Goal: Information Seeking & Learning: Learn about a topic

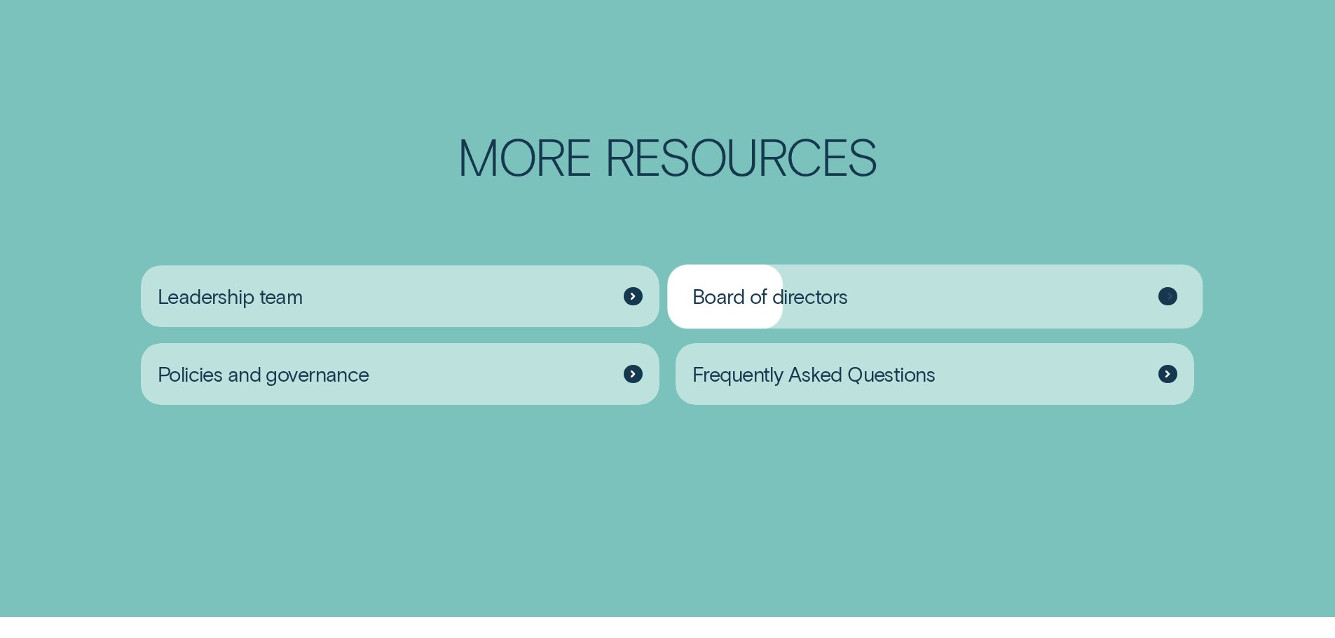
scroll to position [2338, 0]
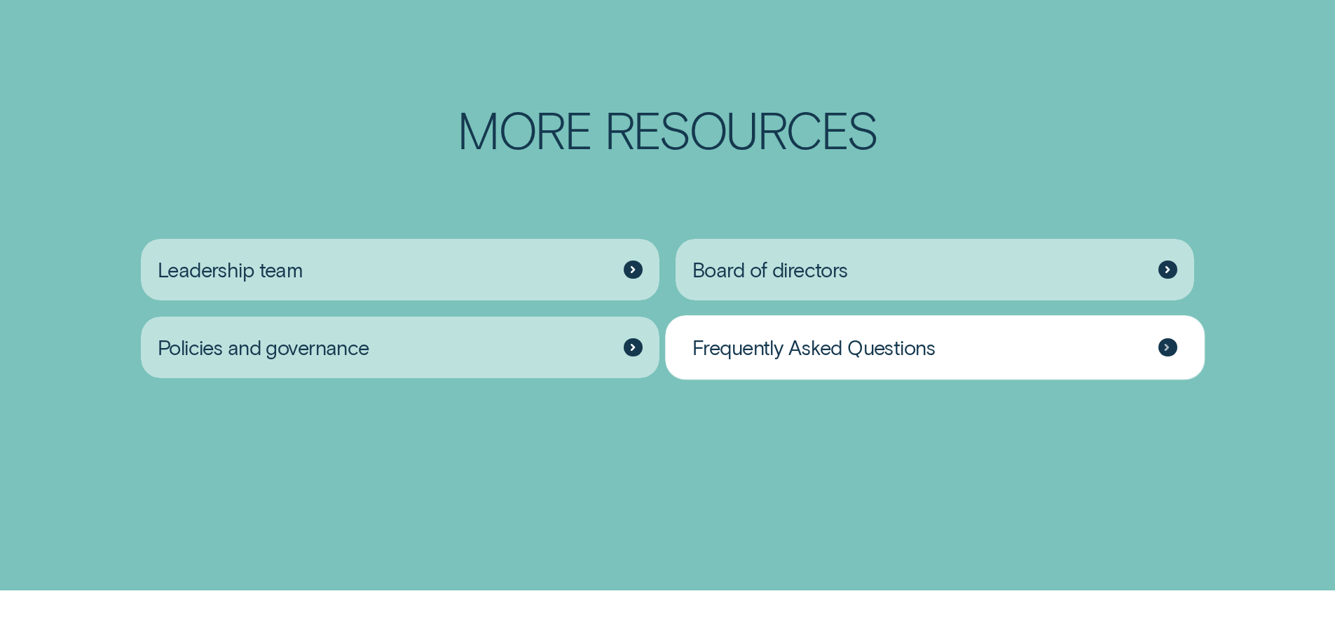
click at [774, 357] on div "Frequently Asked Questions" at bounding box center [935, 348] width 519 height 62
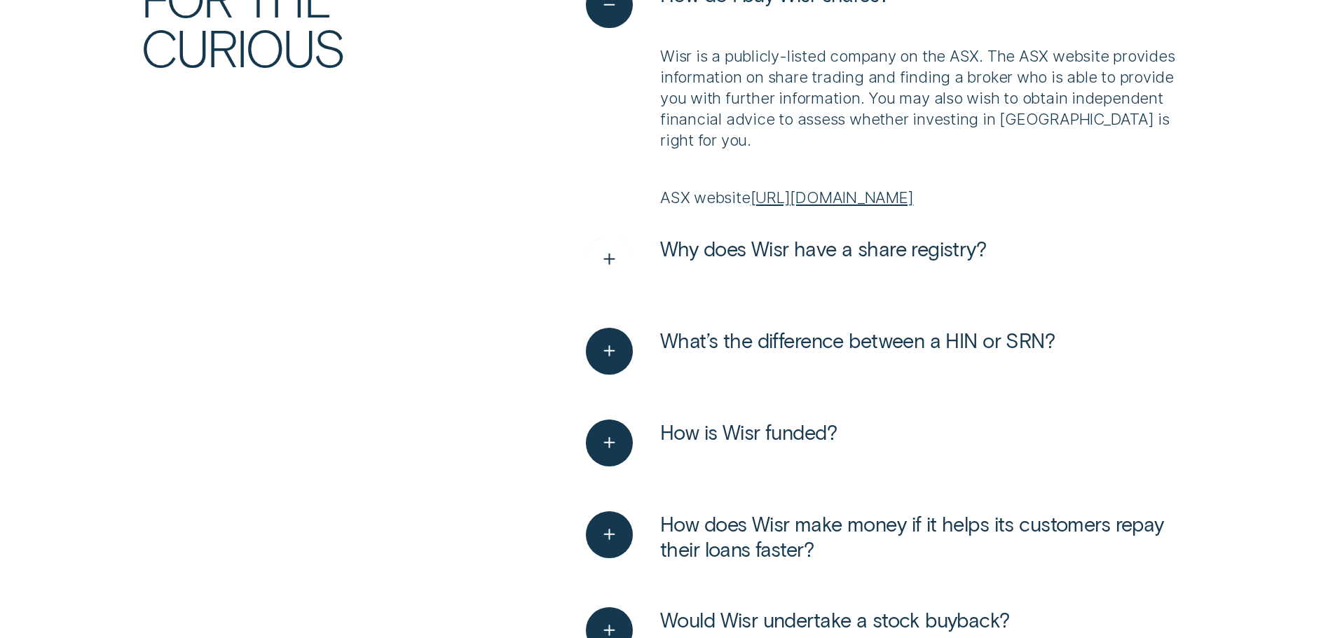
scroll to position [280, 0]
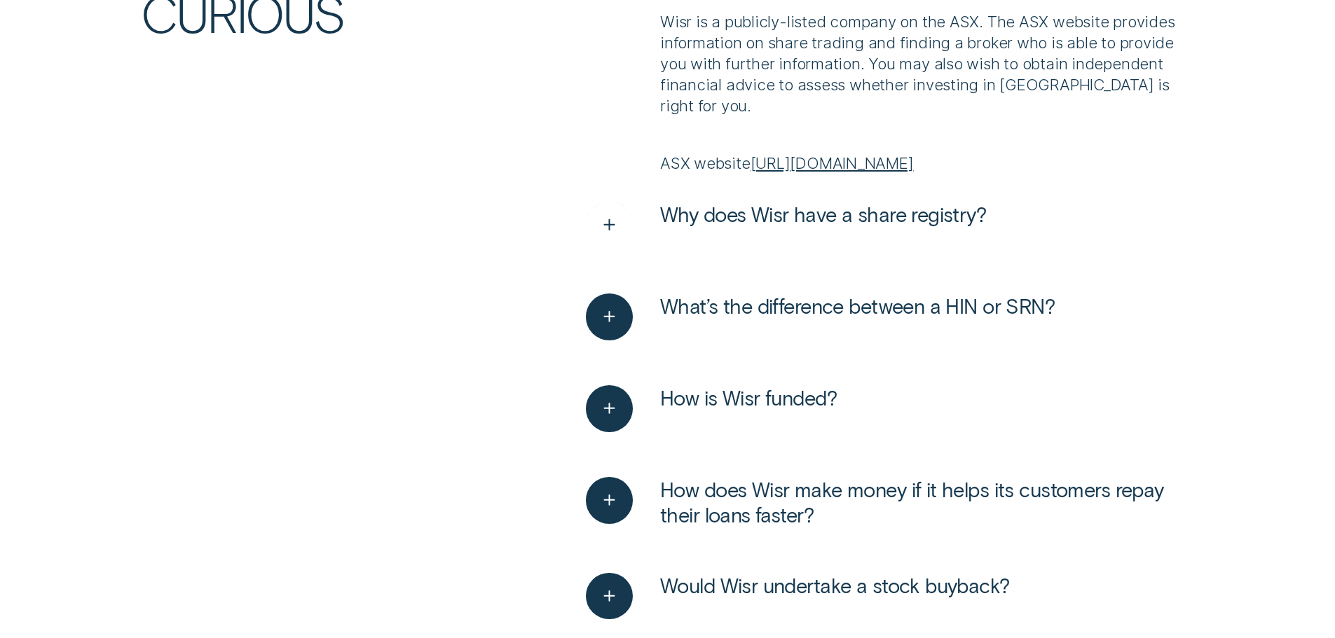
click at [591, 220] on div "See more" at bounding box center [610, 225] width 48 height 48
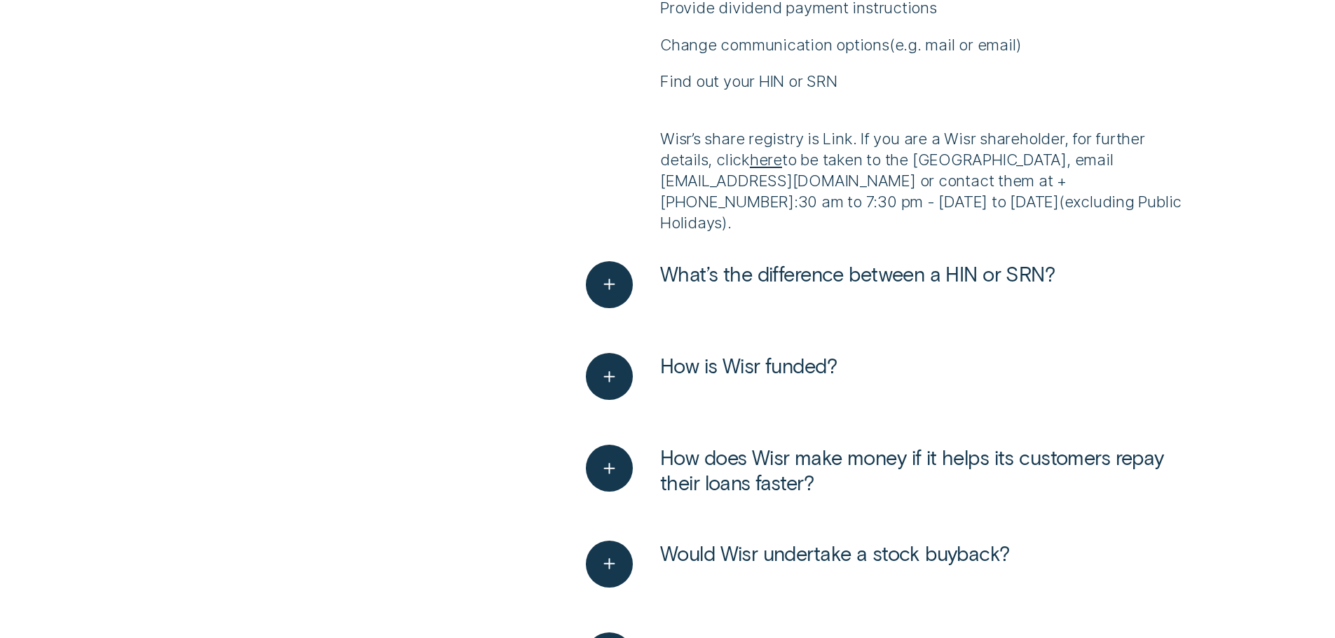
scroll to position [981, 0]
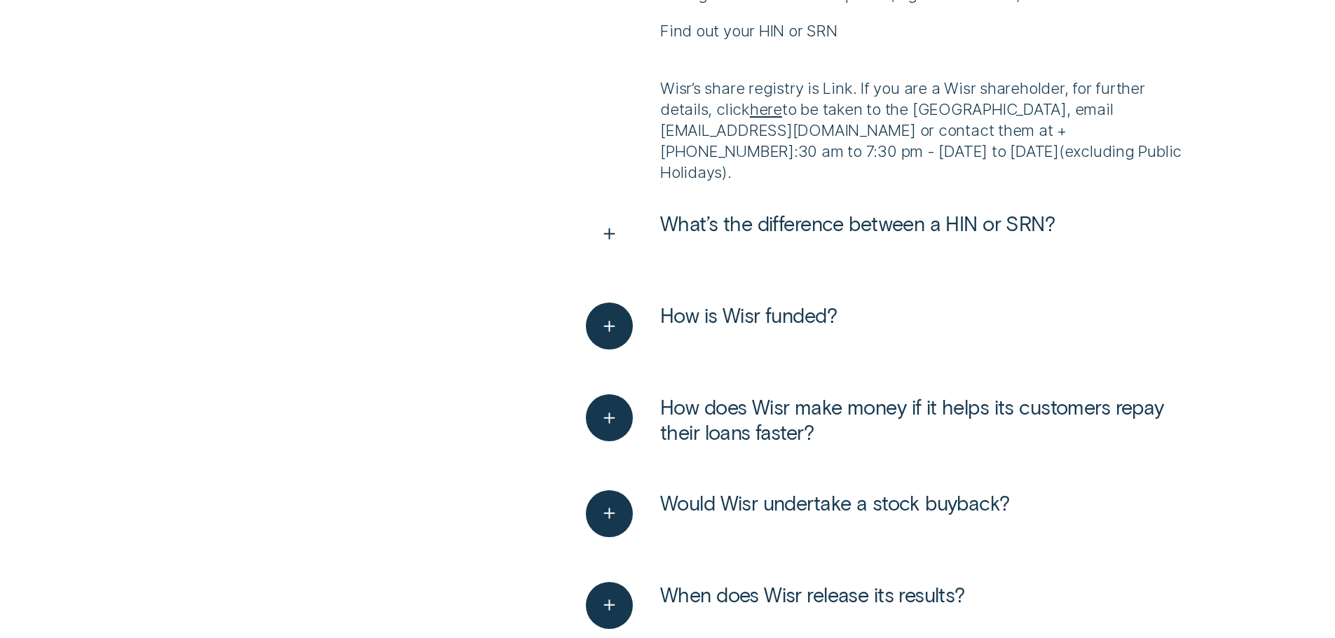
click at [800, 211] on span "What’s the difference between a HIN or SRN?" at bounding box center [857, 223] width 395 height 25
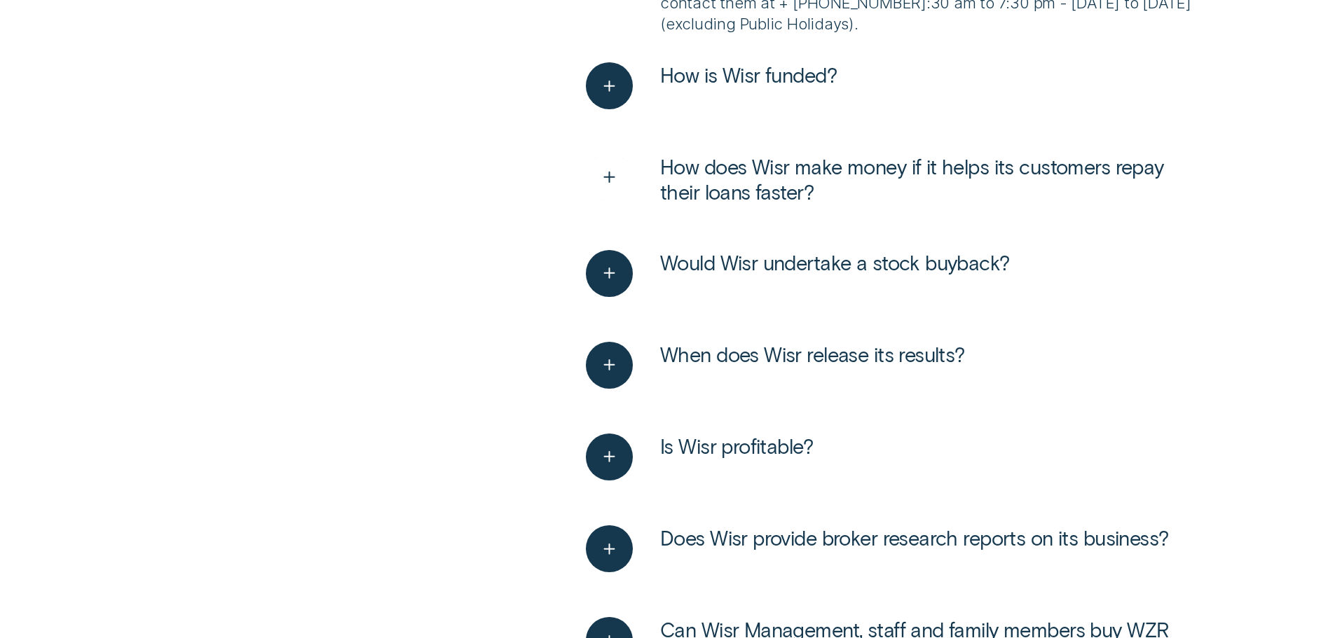
scroll to position [1682, 0]
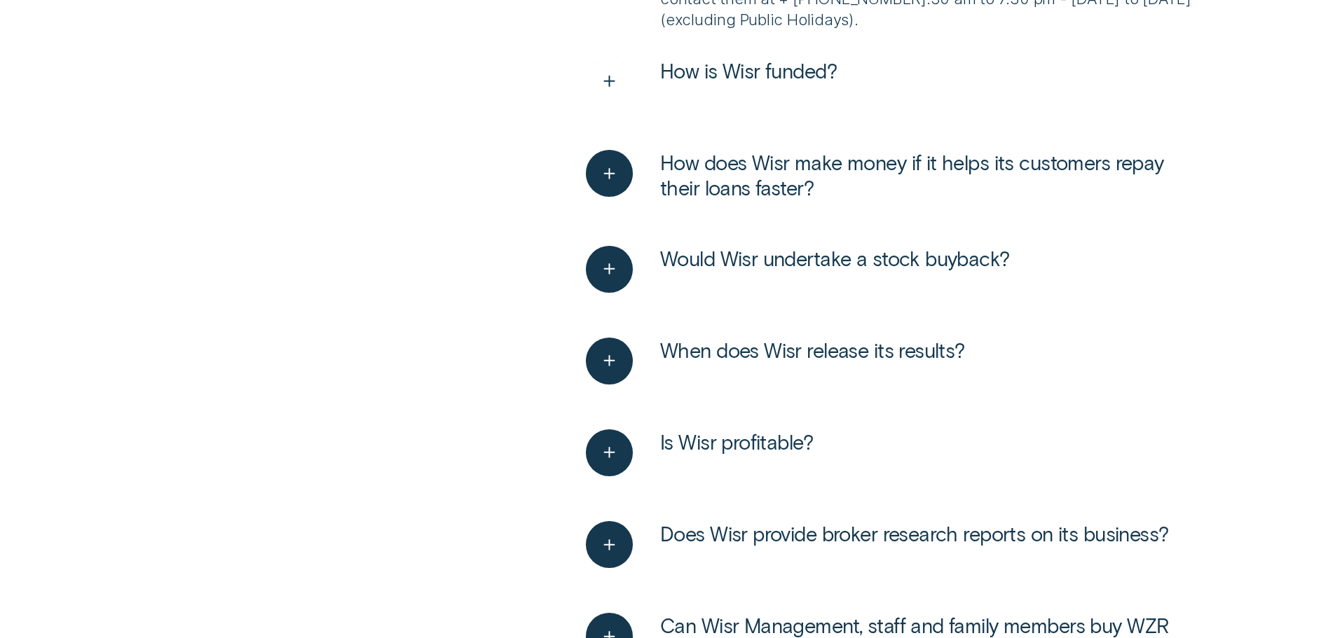
click at [709, 58] on span "How is Wisr funded?" at bounding box center [748, 70] width 177 height 25
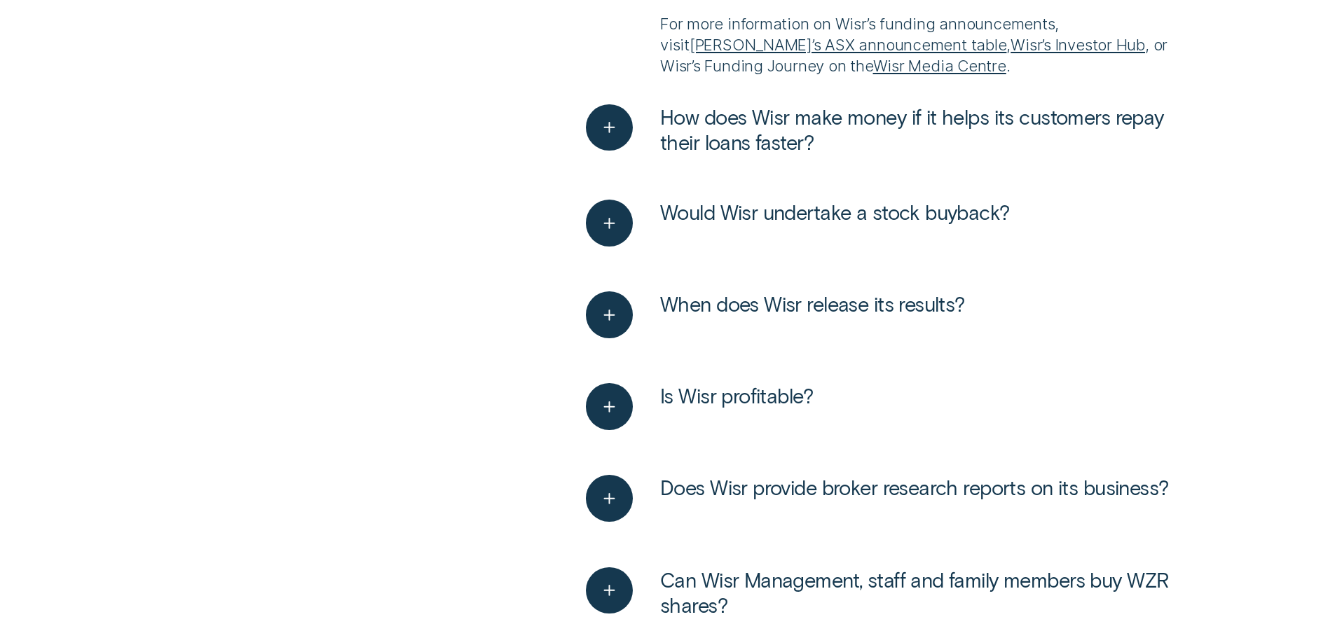
scroll to position [1892, 0]
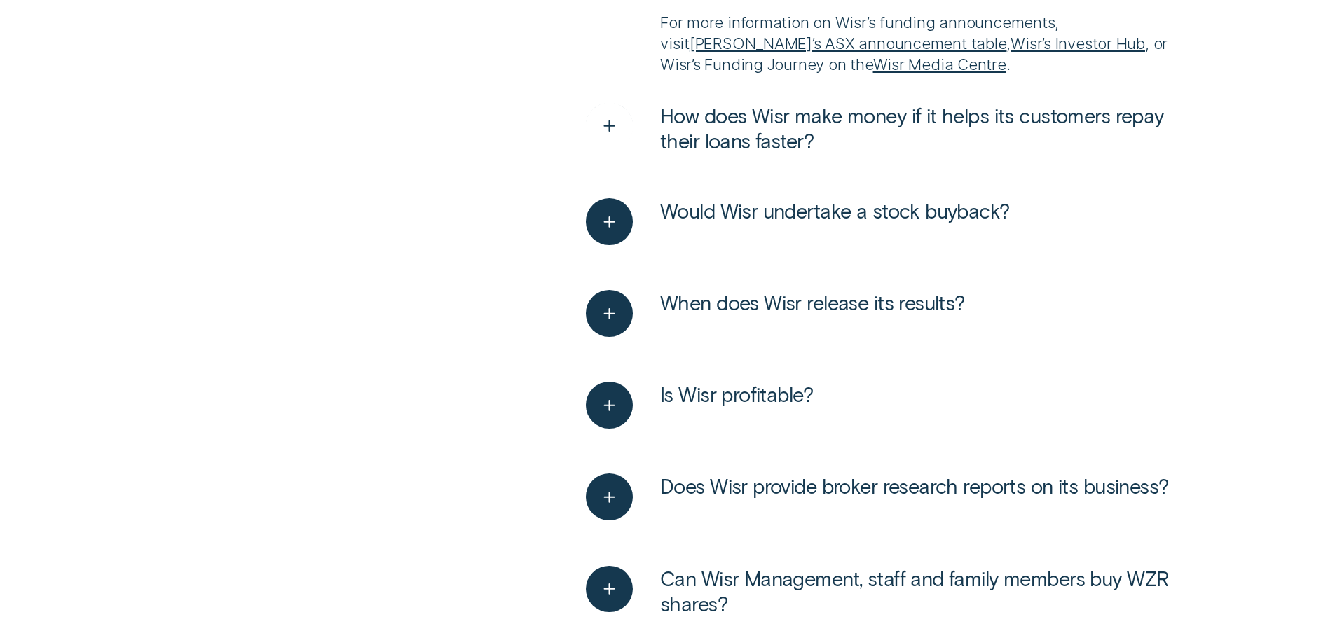
click at [868, 103] on span "How does Wisr make money if it helps its customers repay their loans faster?" at bounding box center [927, 128] width 535 height 50
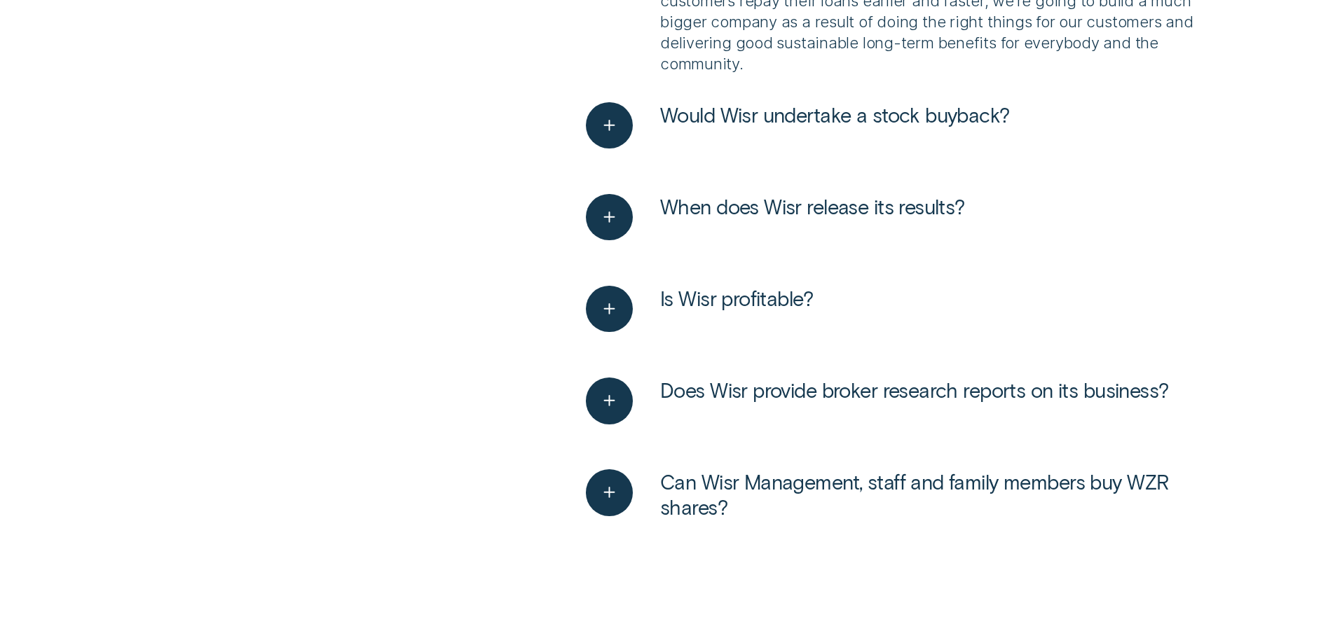
scroll to position [2383, 0]
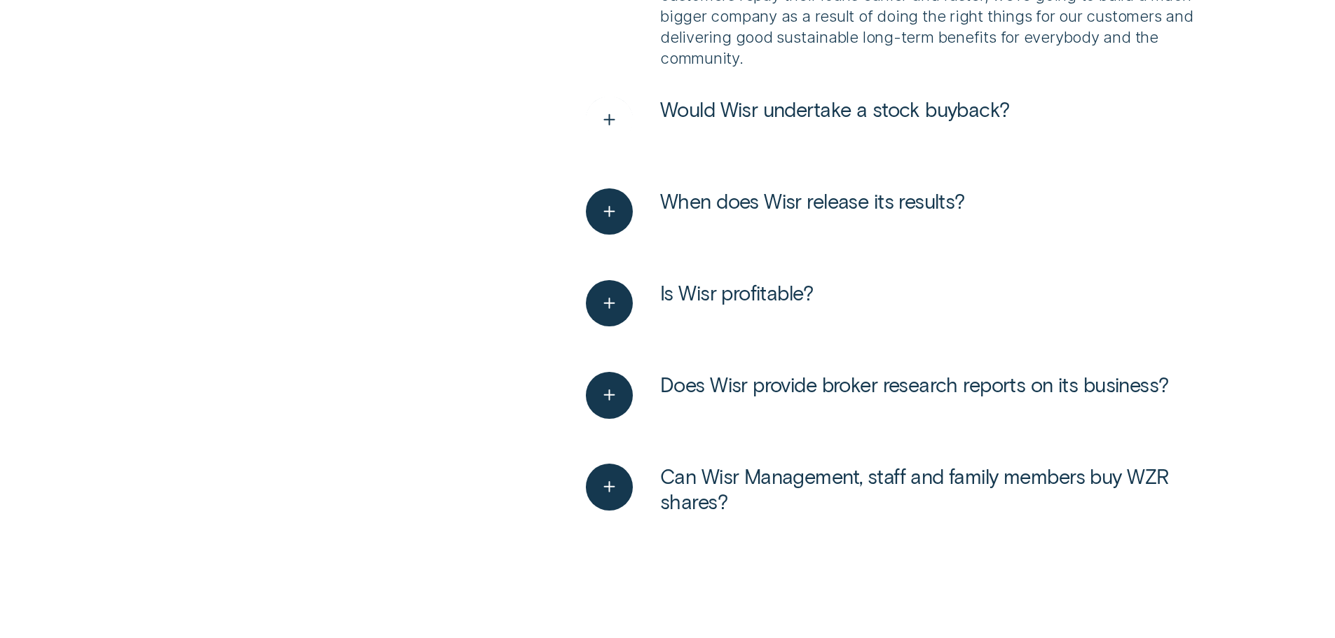
click at [752, 97] on span "Would Wisr undertake a stock buyback?" at bounding box center [835, 109] width 350 height 25
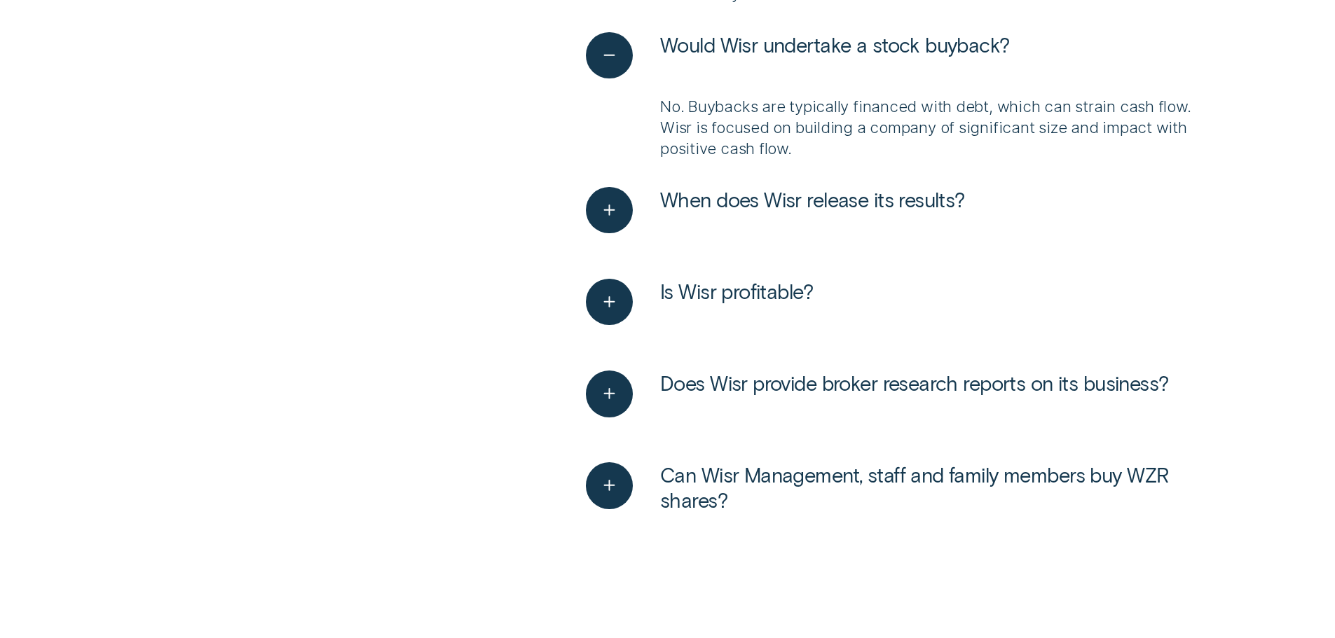
scroll to position [2453, 0]
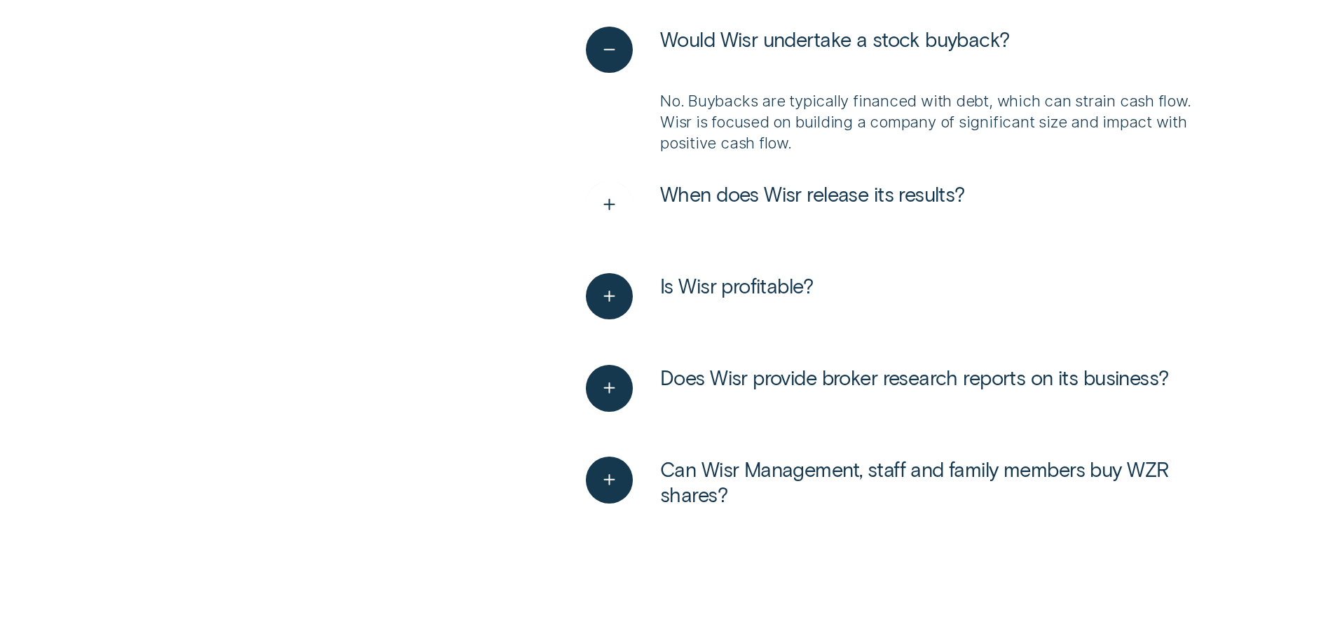
click at [787, 182] on span "When does Wisr release its results?" at bounding box center [812, 194] width 305 height 25
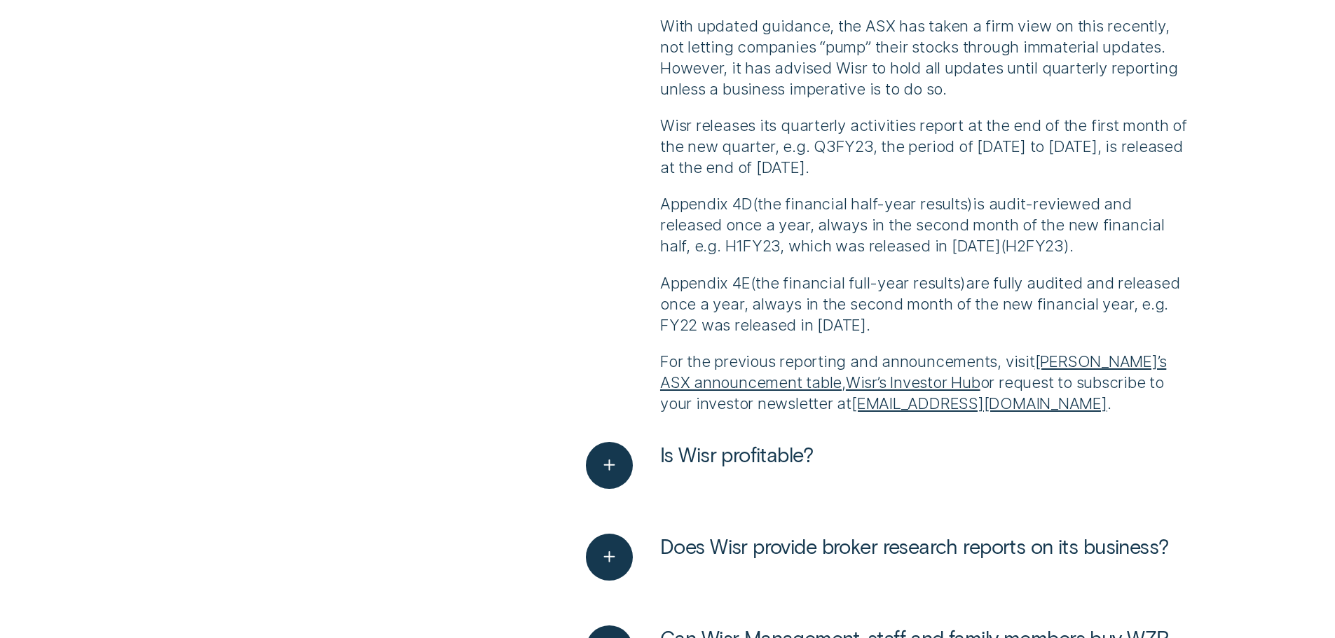
scroll to position [3013, 0]
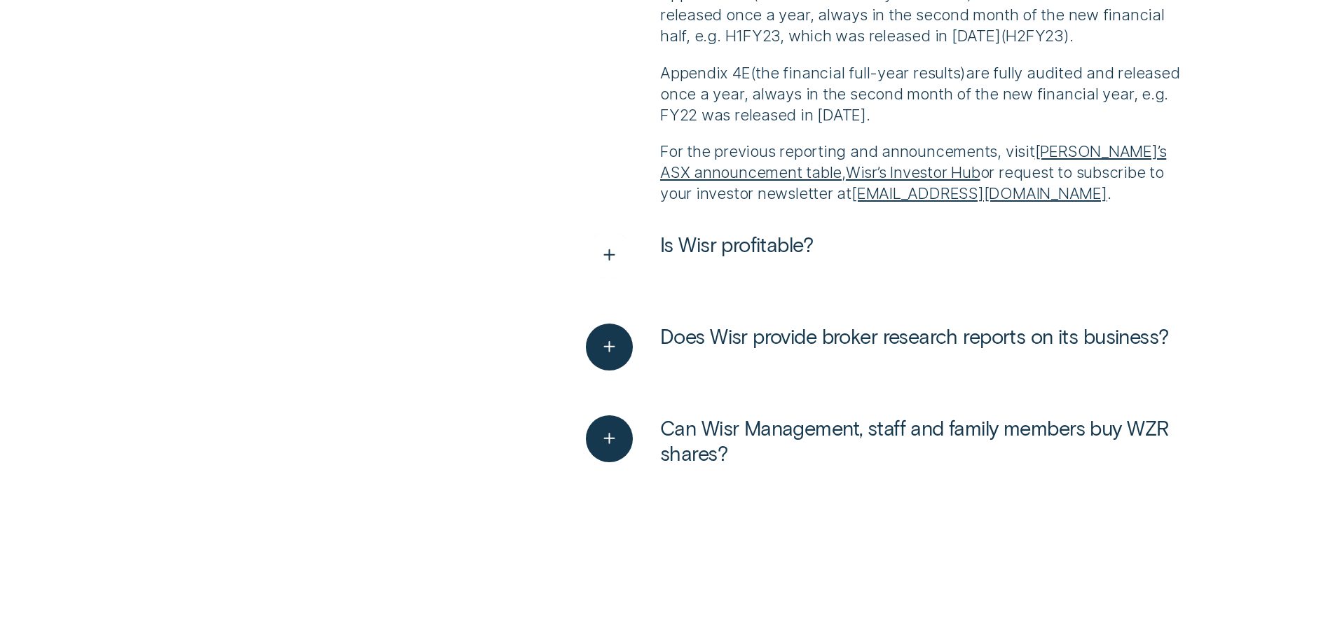
click at [610, 250] on line "See more" at bounding box center [610, 255] width 0 height 10
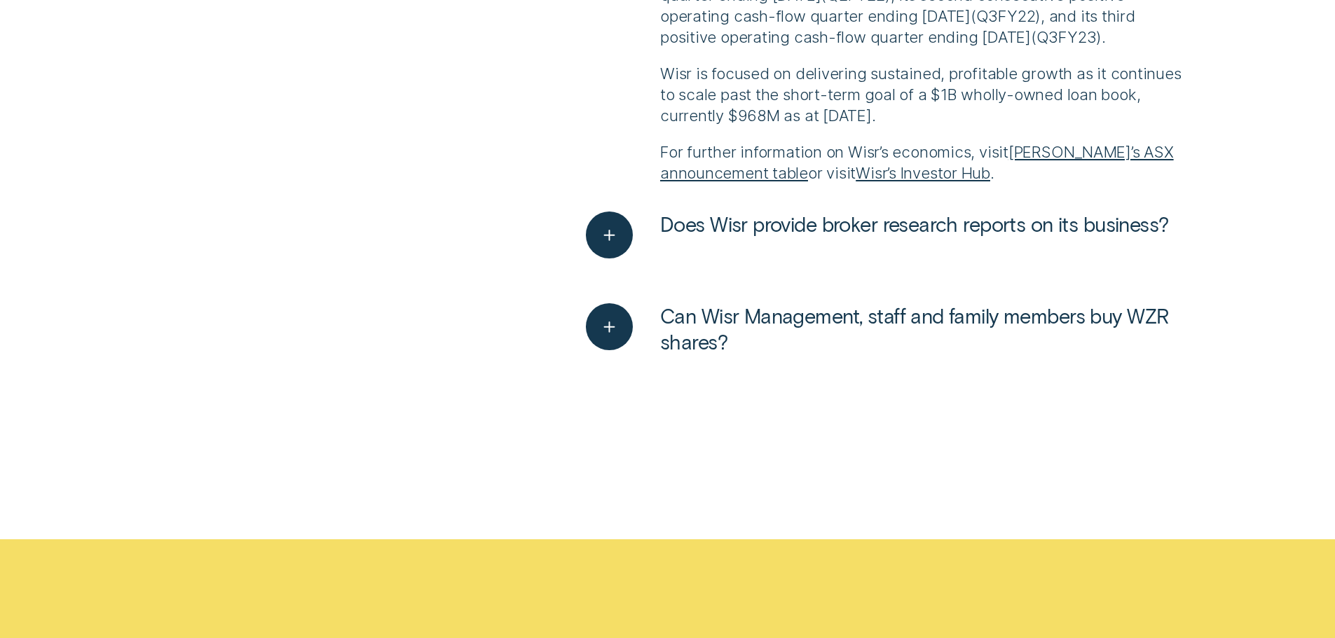
scroll to position [3364, 0]
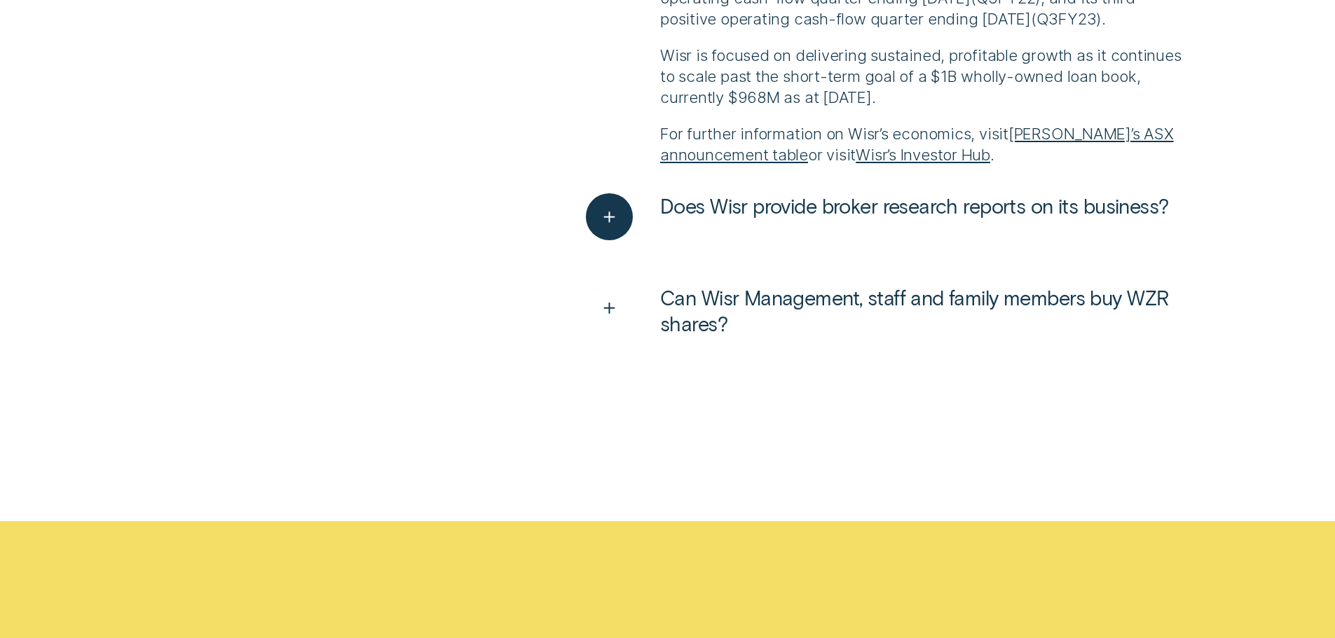
click at [818, 310] on span "Can Wisr Management, staff and family members buy WZR shares?" at bounding box center [927, 310] width 535 height 50
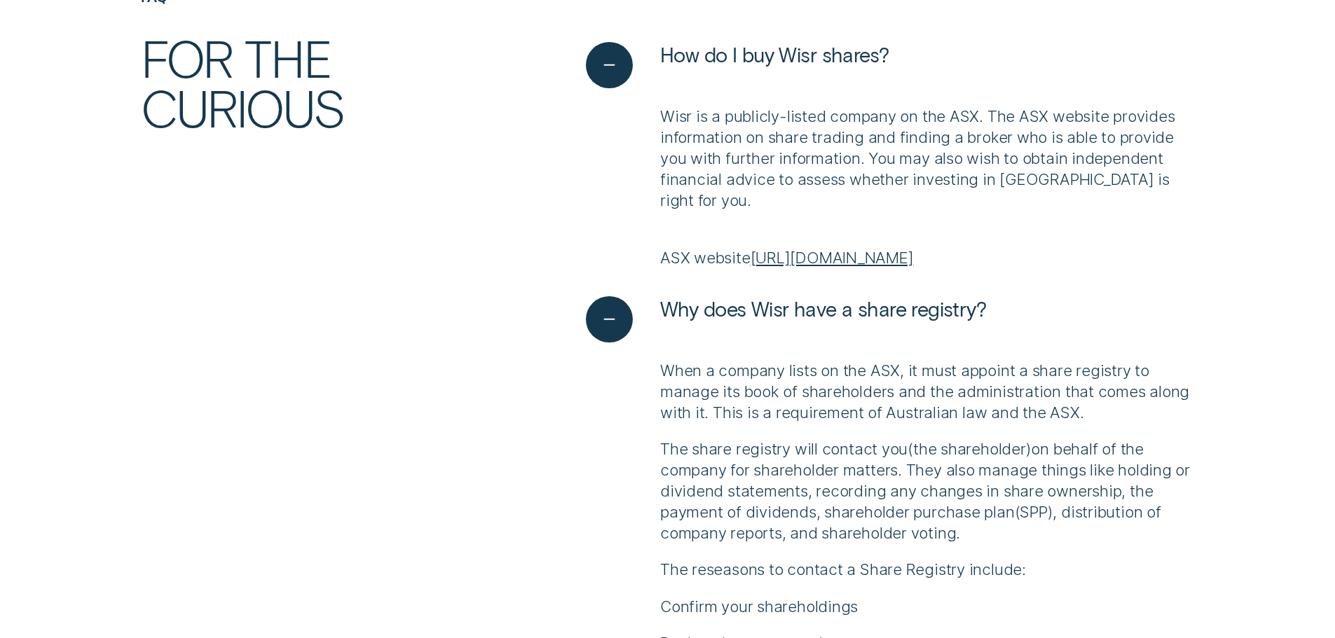
scroll to position [0, 0]
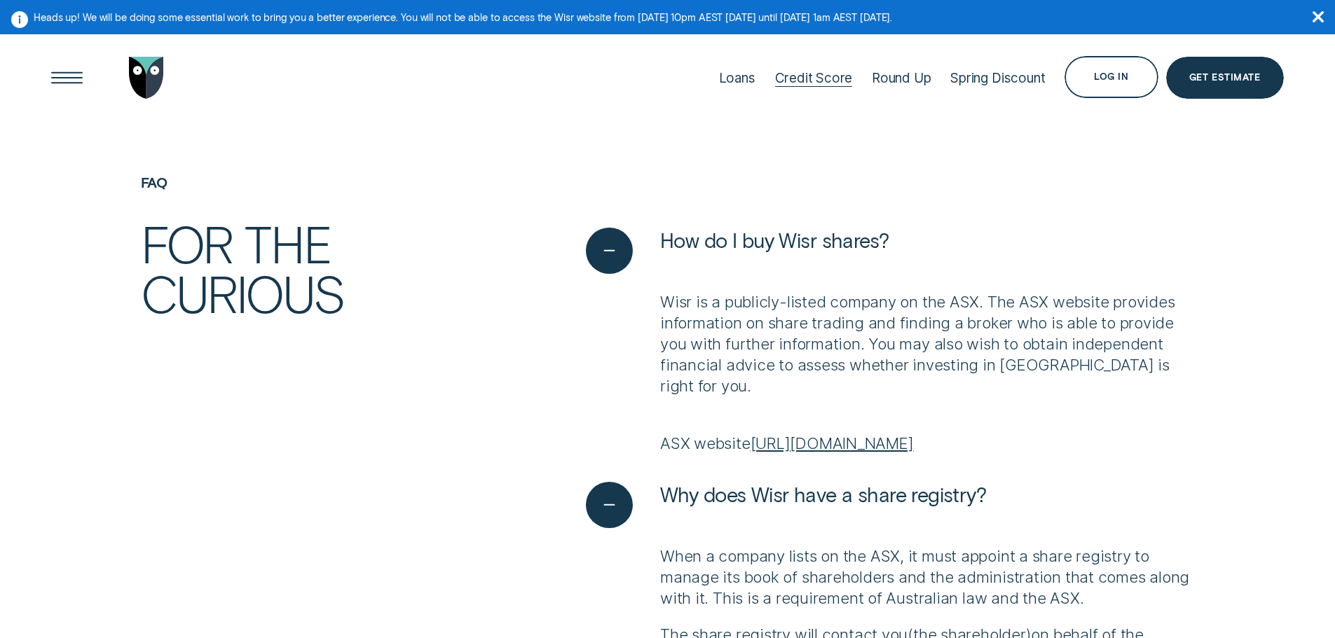
click at [805, 76] on div "Credit Score" at bounding box center [814, 78] width 78 height 16
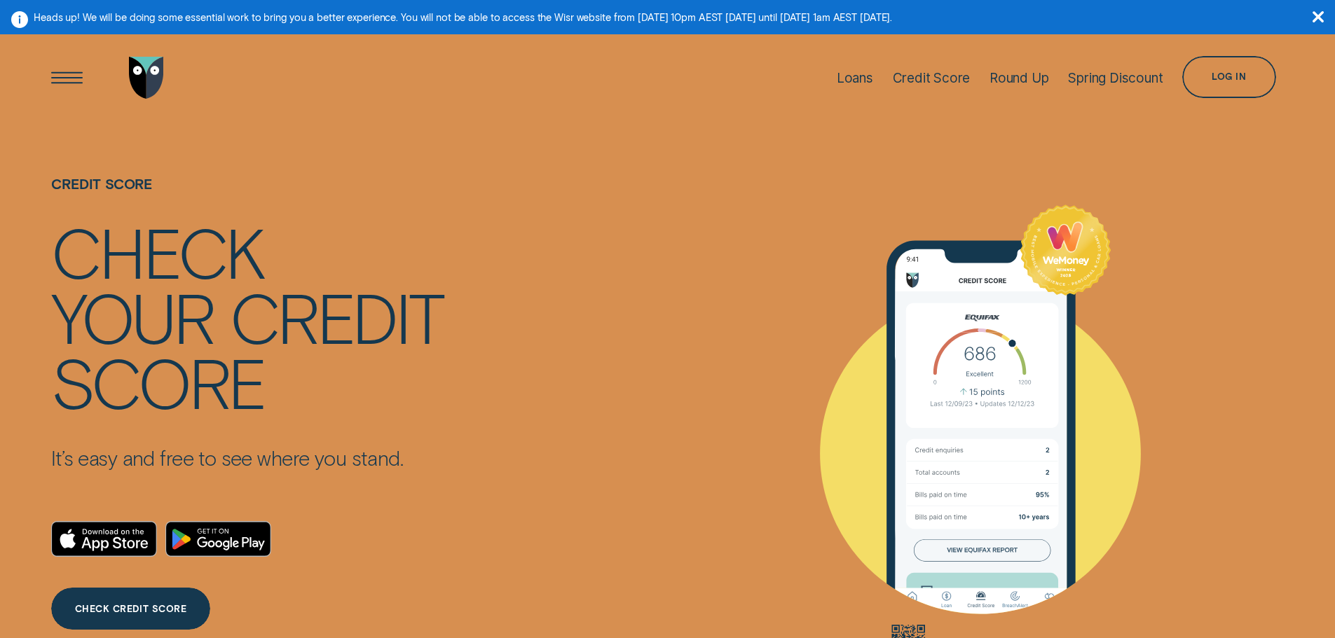
click at [1313, 13] on icon "button" at bounding box center [1318, 16] width 11 height 11
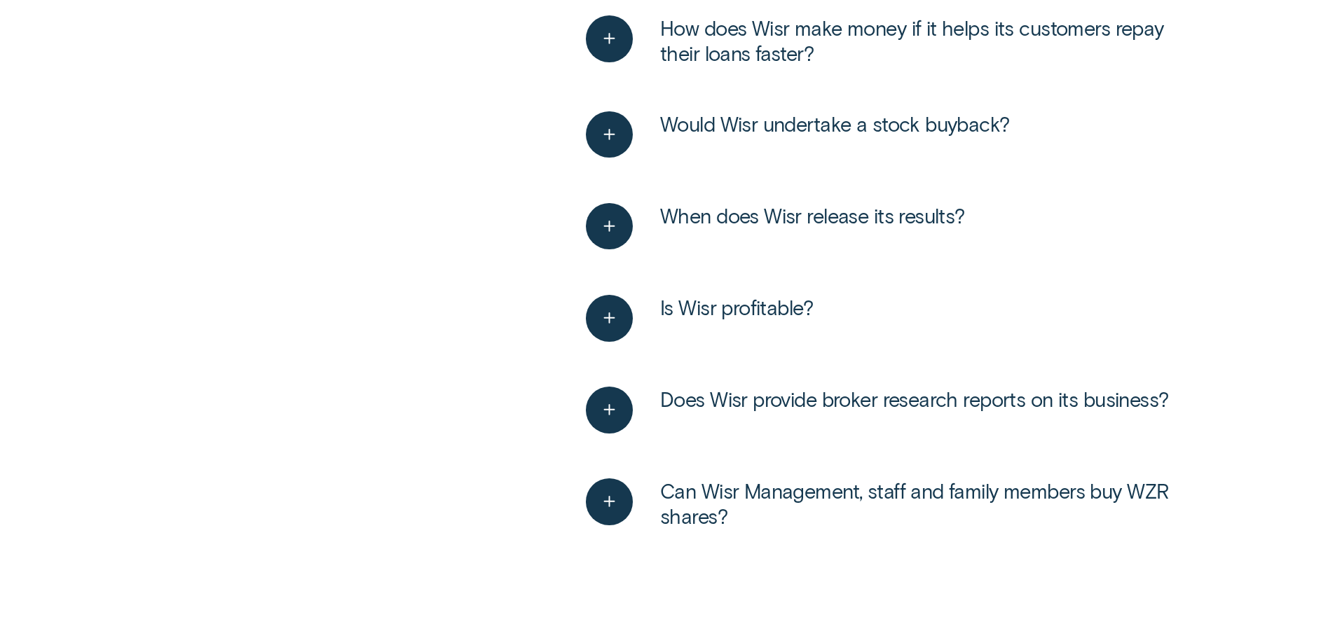
scroll to position [771, 0]
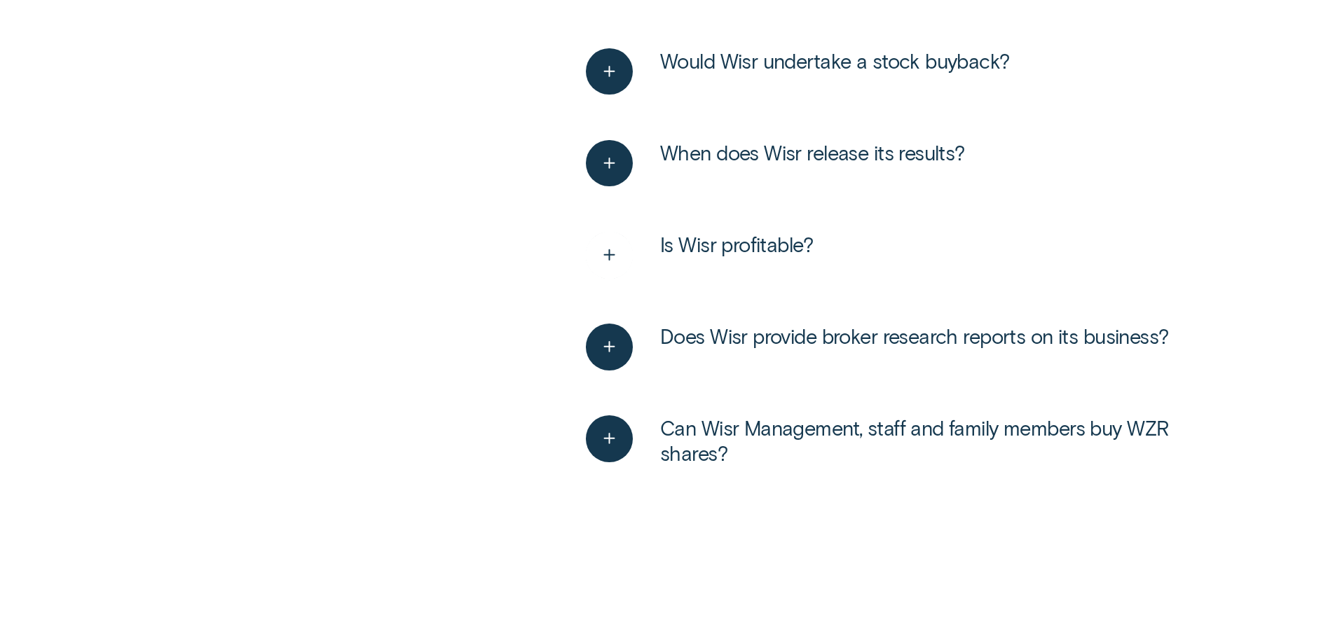
click at [589, 248] on div "See more" at bounding box center [610, 255] width 48 height 48
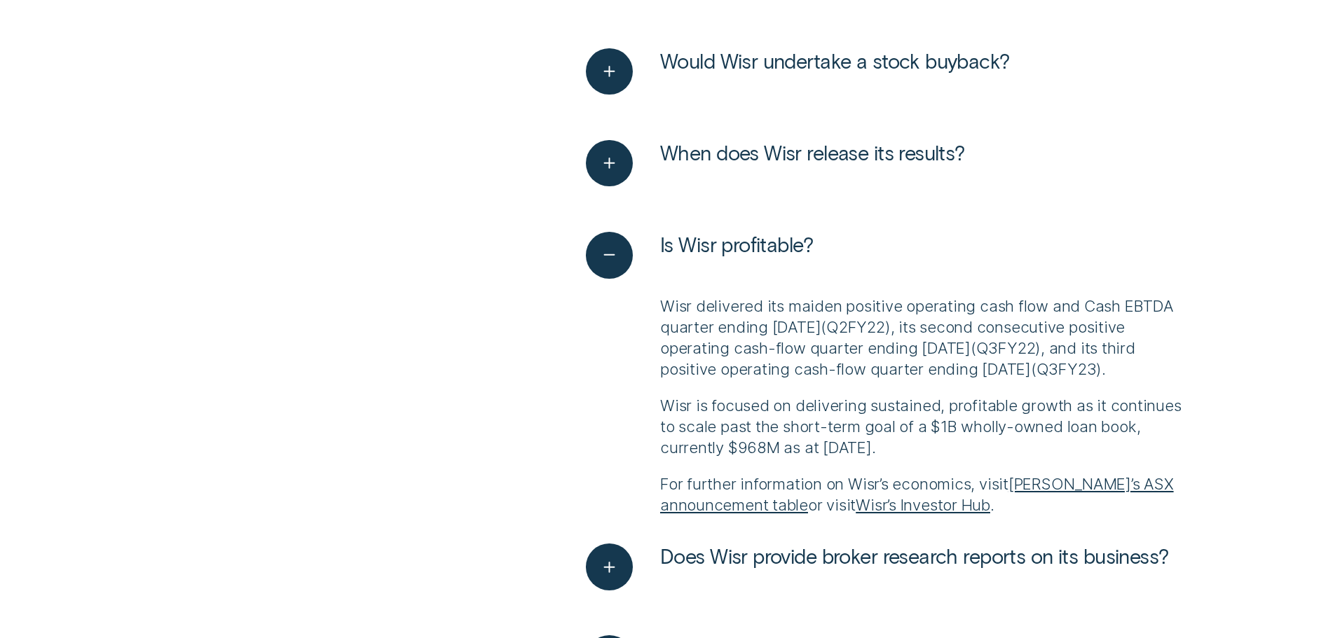
click at [908, 514] on link "Wisr’s Investor Hub" at bounding box center [923, 504] width 135 height 19
